Goal: Task Accomplishment & Management: Complete application form

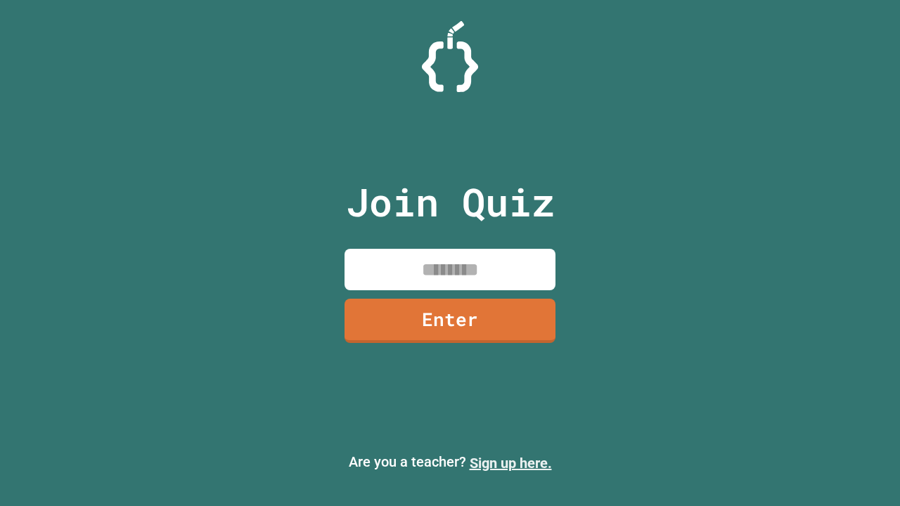
click at [510, 463] on link "Sign up here." at bounding box center [511, 463] width 82 height 17
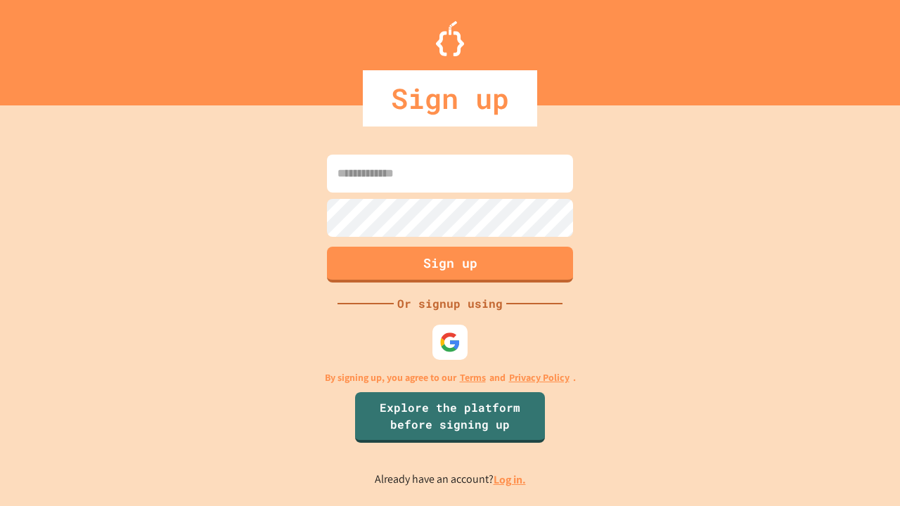
click at [510, 479] on link "Log in." at bounding box center [509, 479] width 32 height 15
